Goal: Entertainment & Leisure: Consume media (video, audio)

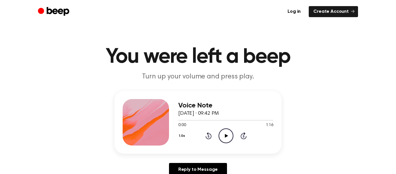
click at [227, 138] on icon "Play Audio" at bounding box center [225, 135] width 15 height 15
click at [225, 134] on icon "Pause Audio" at bounding box center [225, 135] width 15 height 15
click at [225, 134] on icon "Play Audio" at bounding box center [225, 135] width 15 height 15
drag, startPoint x: 225, startPoint y: 134, endPoint x: 235, endPoint y: 139, distance: 11.5
click at [238, 138] on div "1.0x Rewind 5 seconds Pause Audio Skip 5 seconds" at bounding box center [225, 135] width 95 height 15
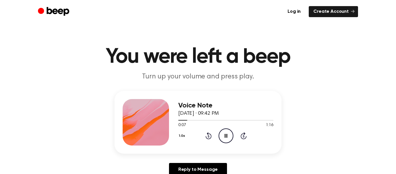
click at [227, 134] on icon at bounding box center [225, 136] width 3 height 4
drag, startPoint x: 206, startPoint y: 102, endPoint x: 171, endPoint y: 121, distance: 39.3
click at [171, 121] on div "Voice Note [DATE] · 09:42 PM 0:07 1:16 Your browser does not support the [objec…" at bounding box center [197, 122] width 167 height 63
drag, startPoint x: 187, startPoint y: 121, endPoint x: 176, endPoint y: 121, distance: 11.0
click at [176, 121] on div "Voice Note [DATE] · 09:42 PM 0:07 1:16 Your browser does not support the [objec…" at bounding box center [197, 122] width 167 height 63
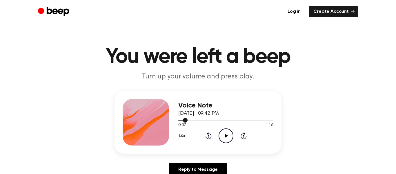
click at [180, 118] on div at bounding box center [225, 119] width 95 height 5
click at [222, 135] on icon "Play Audio" at bounding box center [225, 135] width 15 height 15
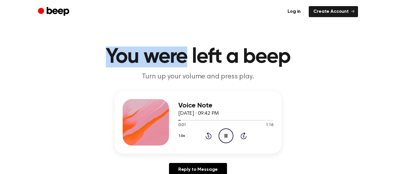
drag, startPoint x: 111, startPoint y: 36, endPoint x: 187, endPoint y: -8, distance: 87.7
